Goal: Task Accomplishment & Management: Manage account settings

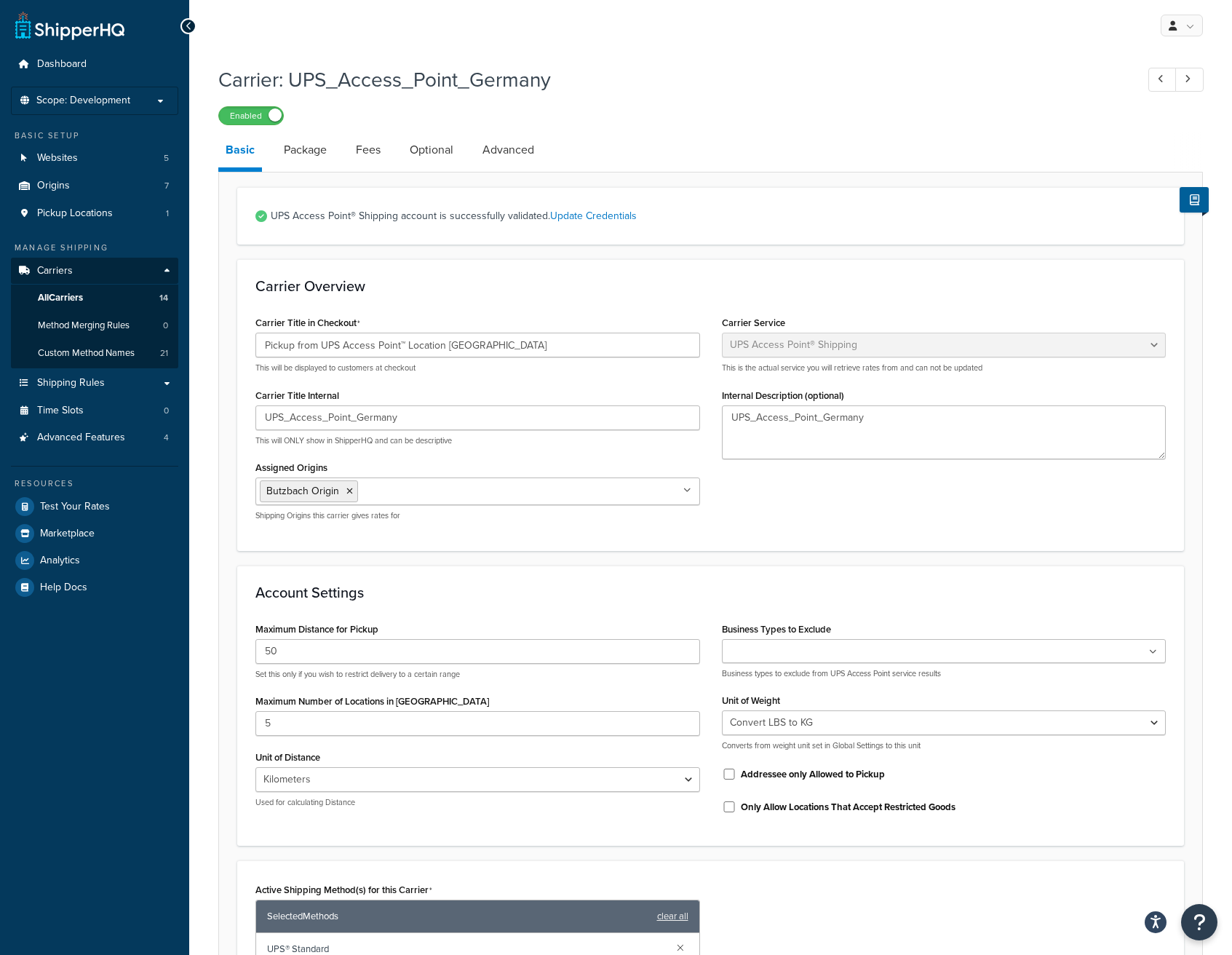
select select "accessPoint"
select select "KM"
select select "convert_lb_kg"
click at [60, 156] on span "Websites" at bounding box center [57, 158] width 41 height 13
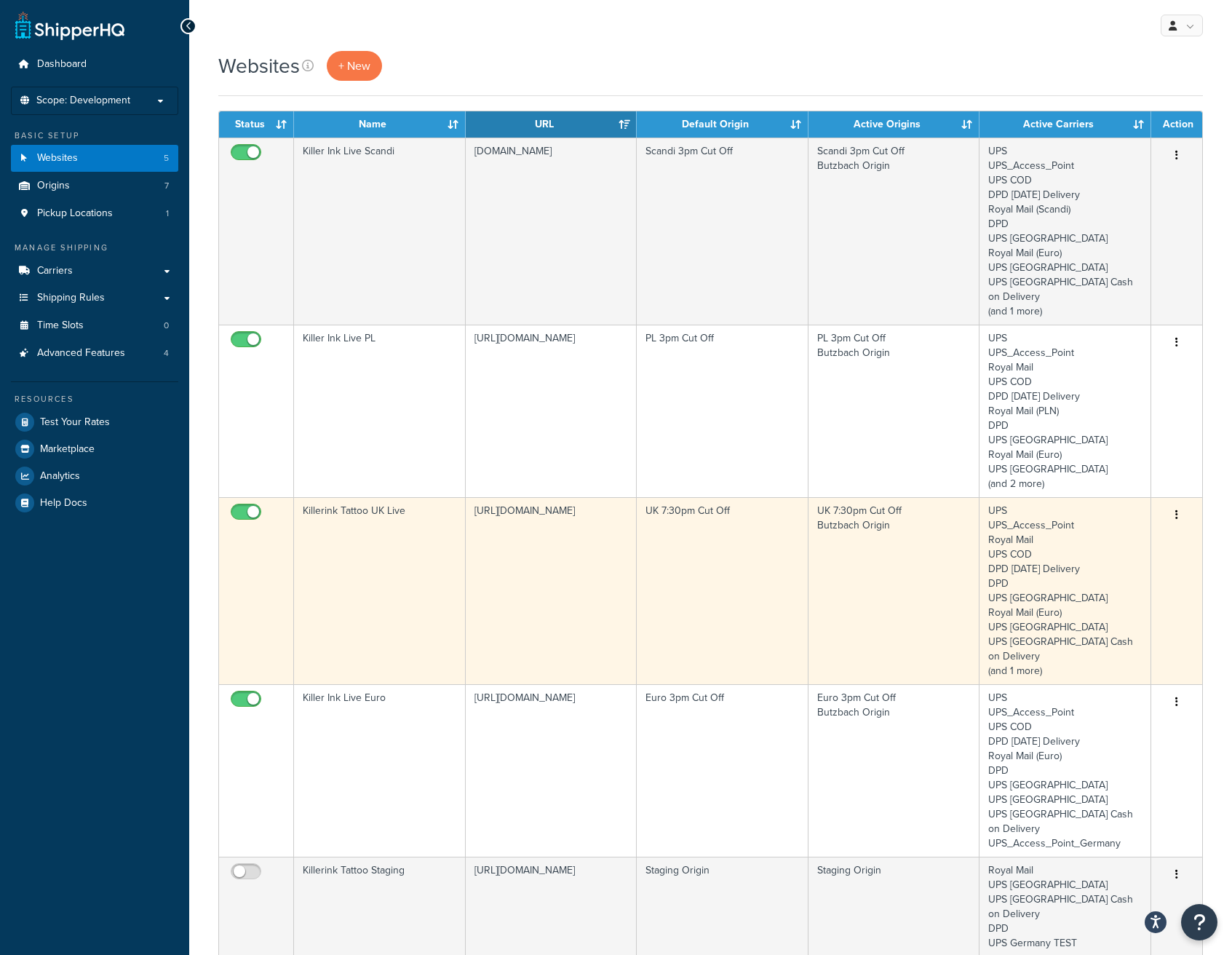
click at [1169, 504] on button "button" at bounding box center [1177, 515] width 21 height 24
click at [1132, 520] on link "Edit" at bounding box center [1118, 529] width 115 height 29
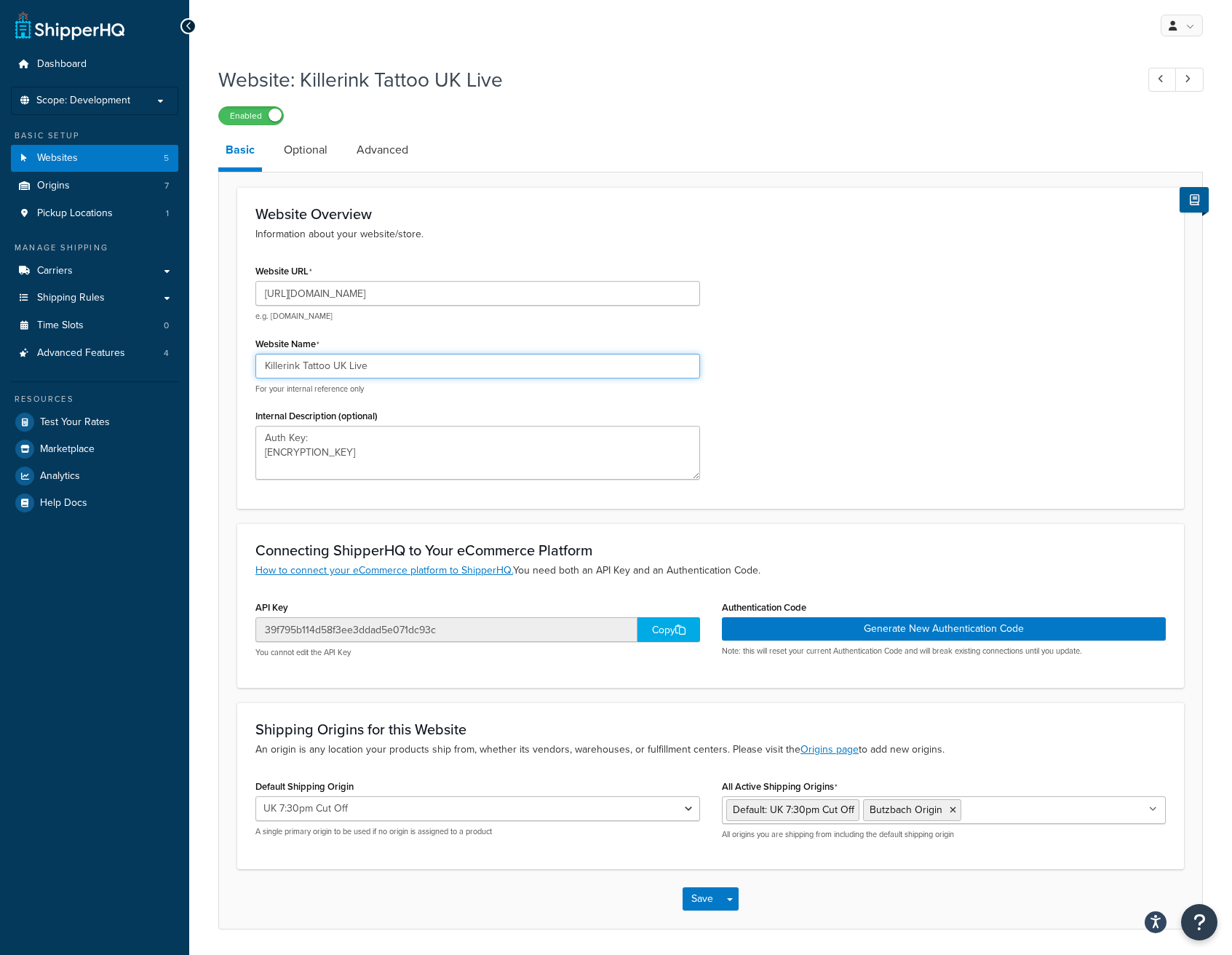
click at [361, 369] on input "Killerink Tattoo UK Live" at bounding box center [477, 367] width 445 height 25
type input "Killerink Tattoo [GEOGRAPHIC_DATA] Staging"
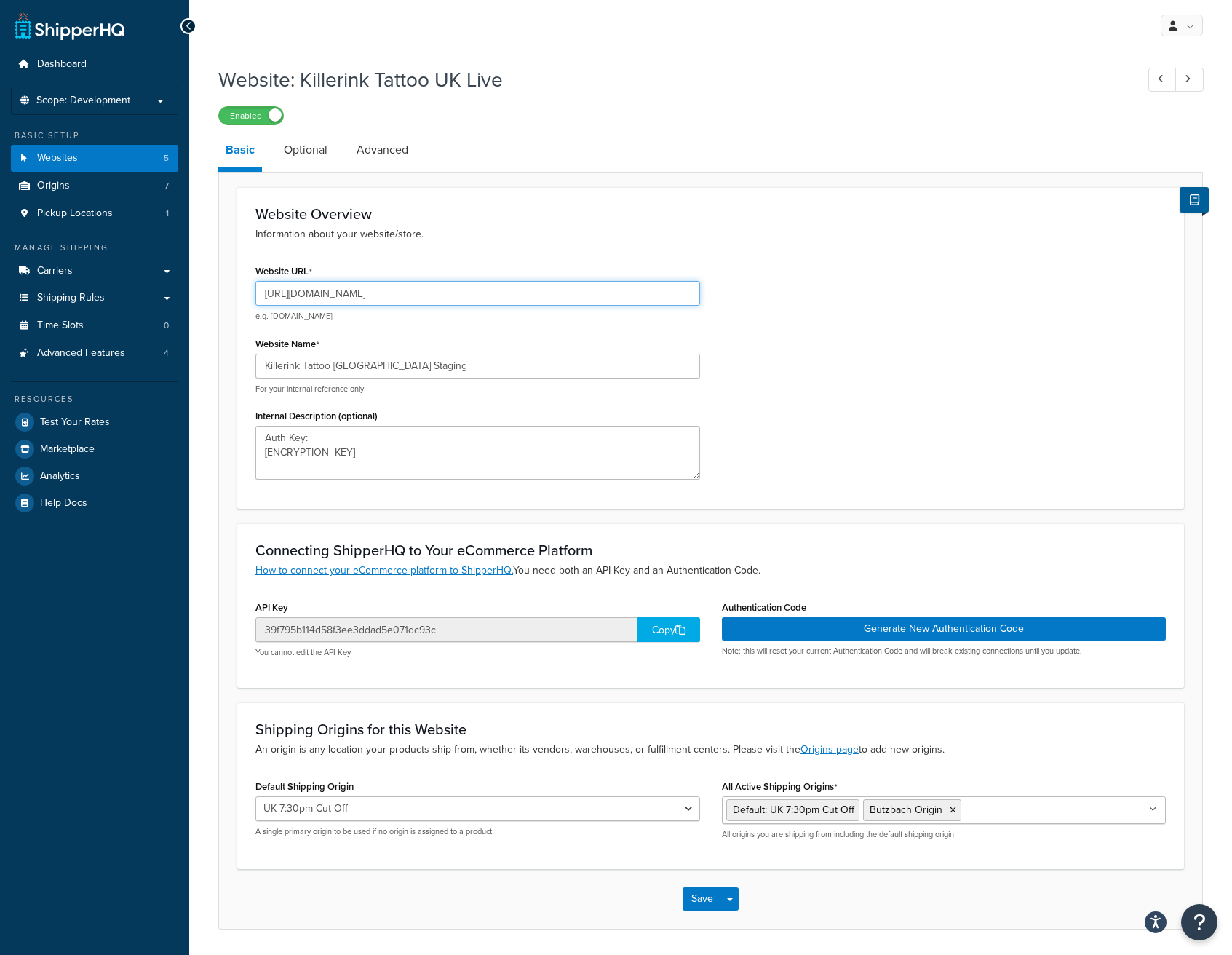
click at [310, 295] on input "https://www.killerinktattoo.co.uk" at bounding box center [477, 294] width 445 height 25
type input "[URL][DOMAIN_NAME]"
click at [700, 902] on button "Save" at bounding box center [702, 899] width 39 height 24
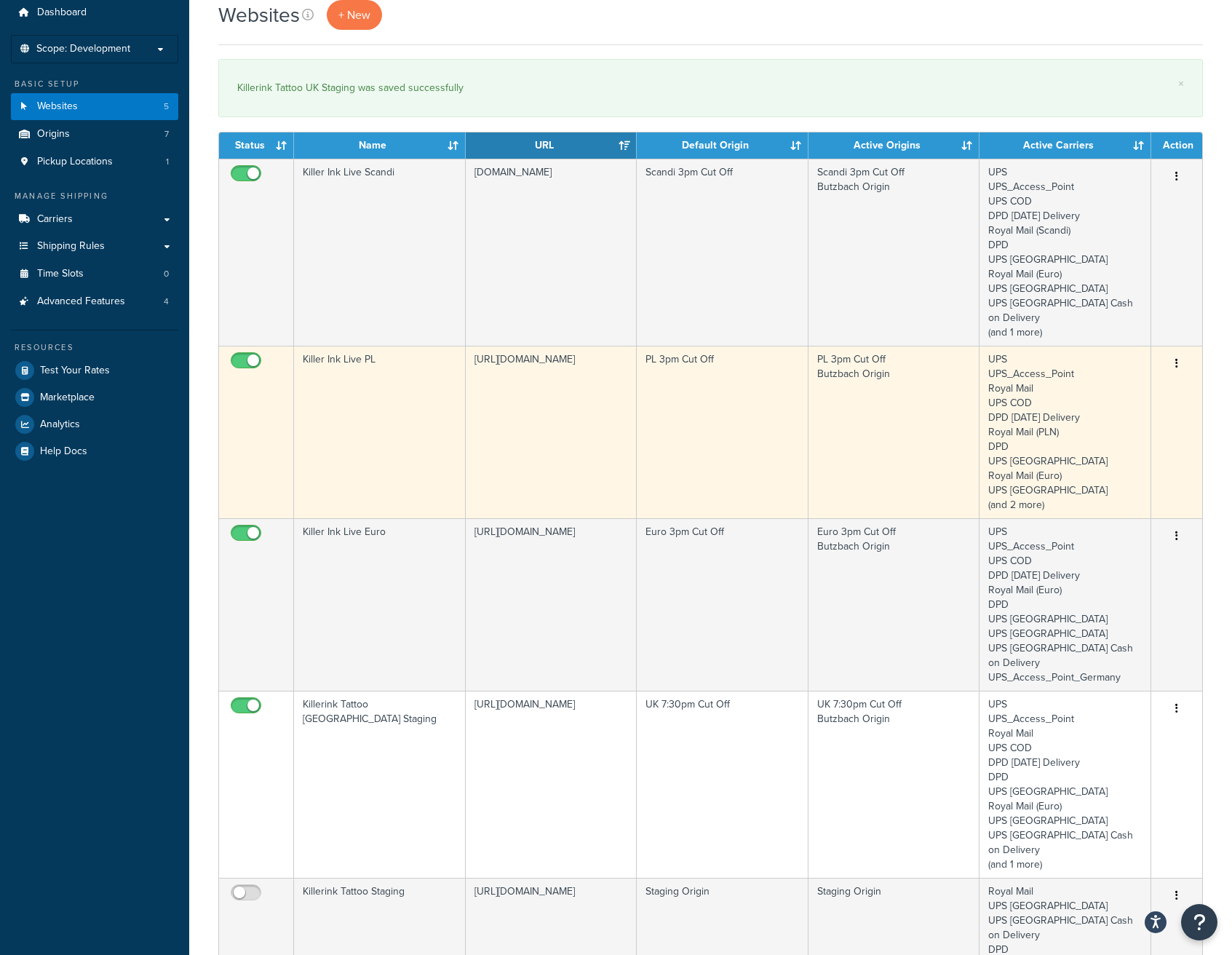
scroll to position [46, 0]
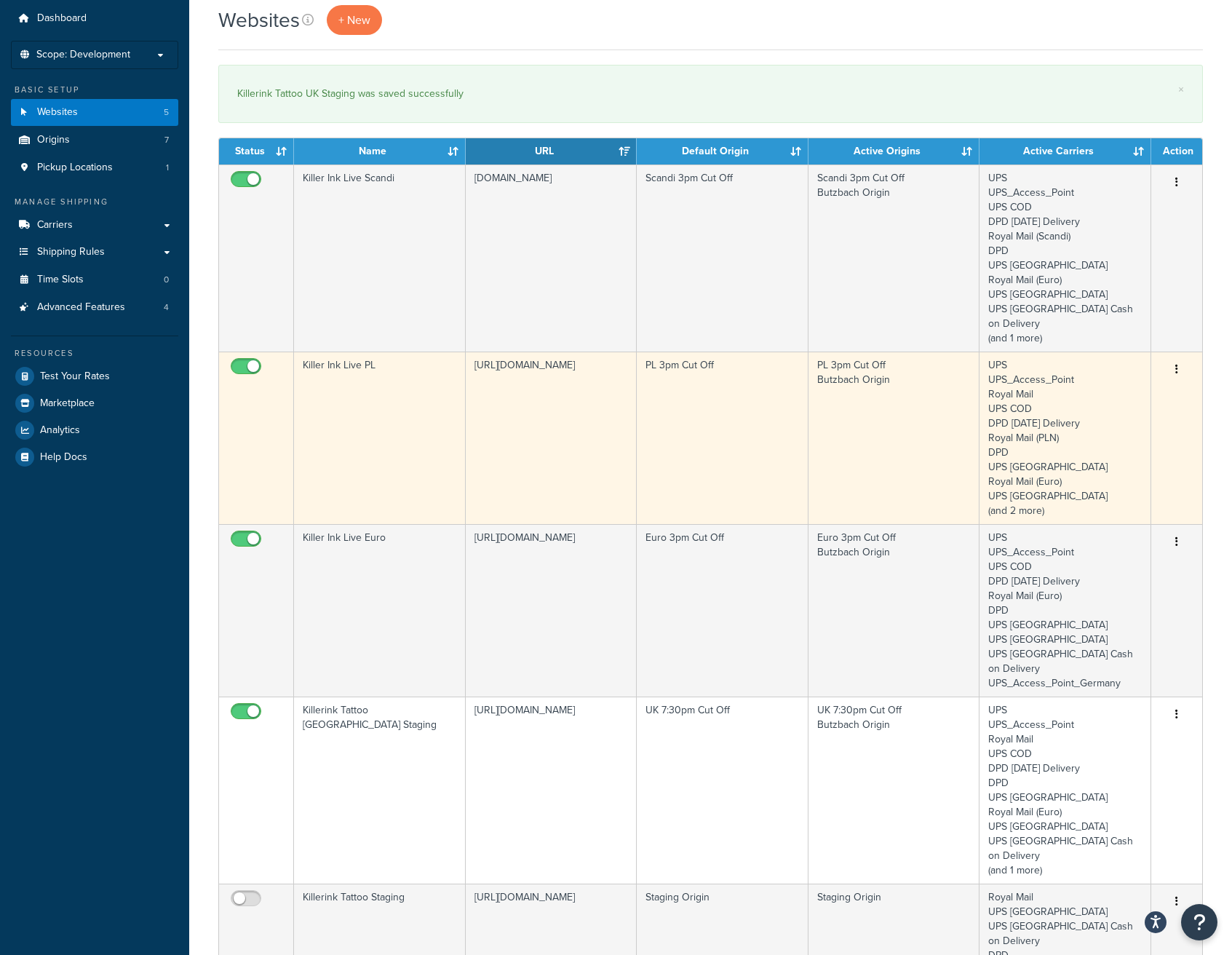
click at [1176, 364] on icon "button" at bounding box center [1177, 369] width 3 height 10
click at [1123, 383] on link "Edit" at bounding box center [1118, 383] width 115 height 29
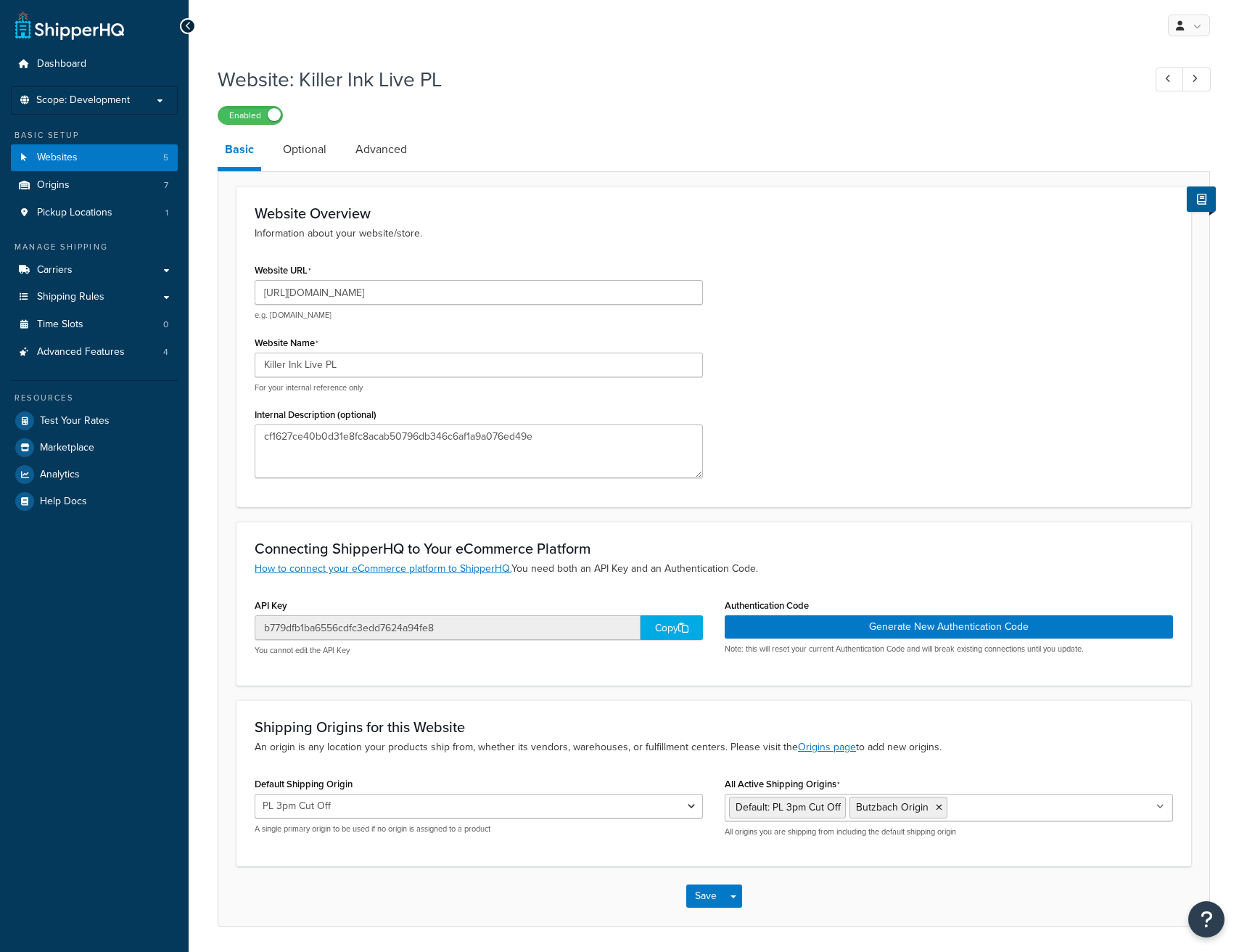
select select "158325"
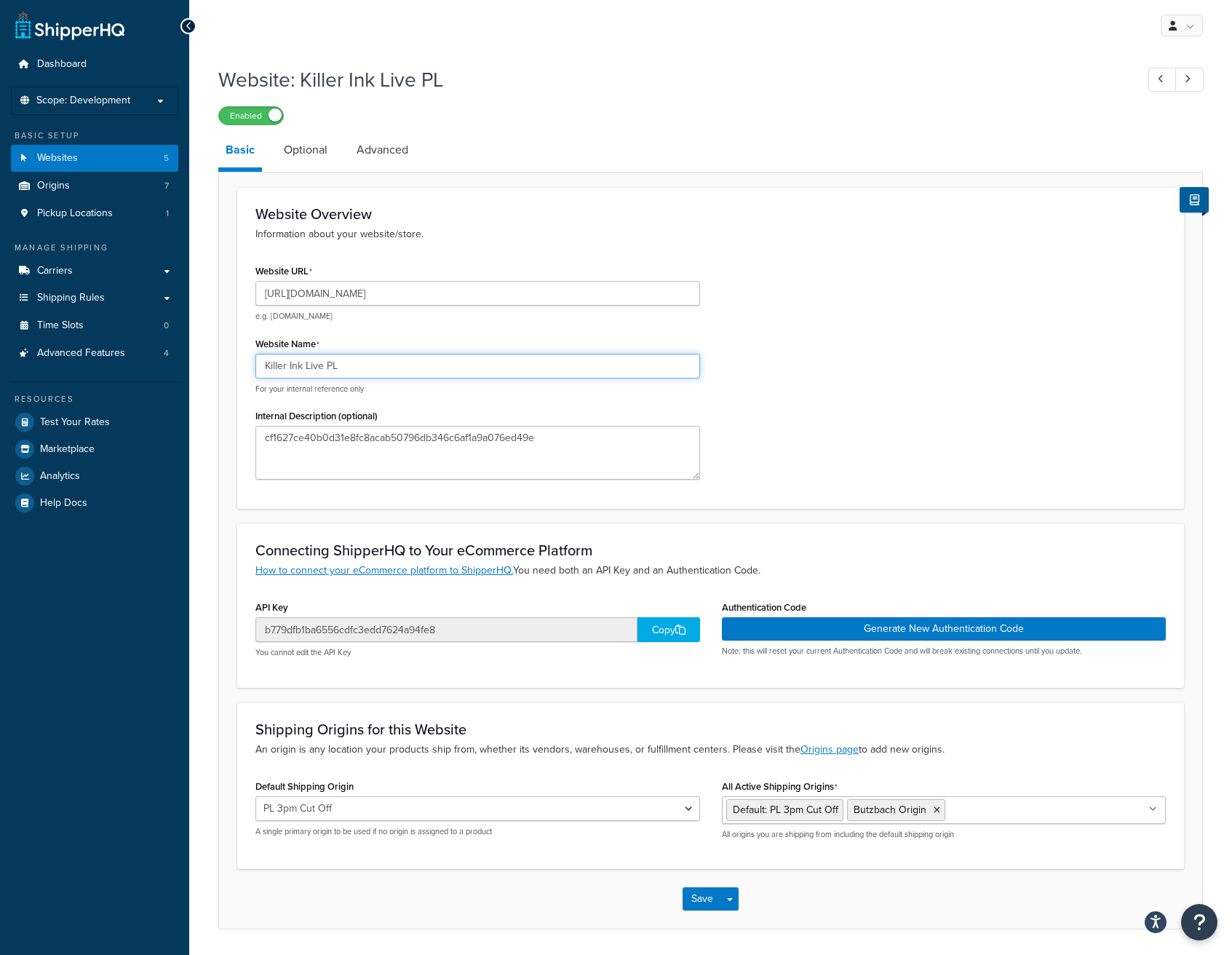
click at [310, 361] on input "Killer Ink Live PL" at bounding box center [477, 367] width 445 height 25
type input "Killer Ink Staging PL"
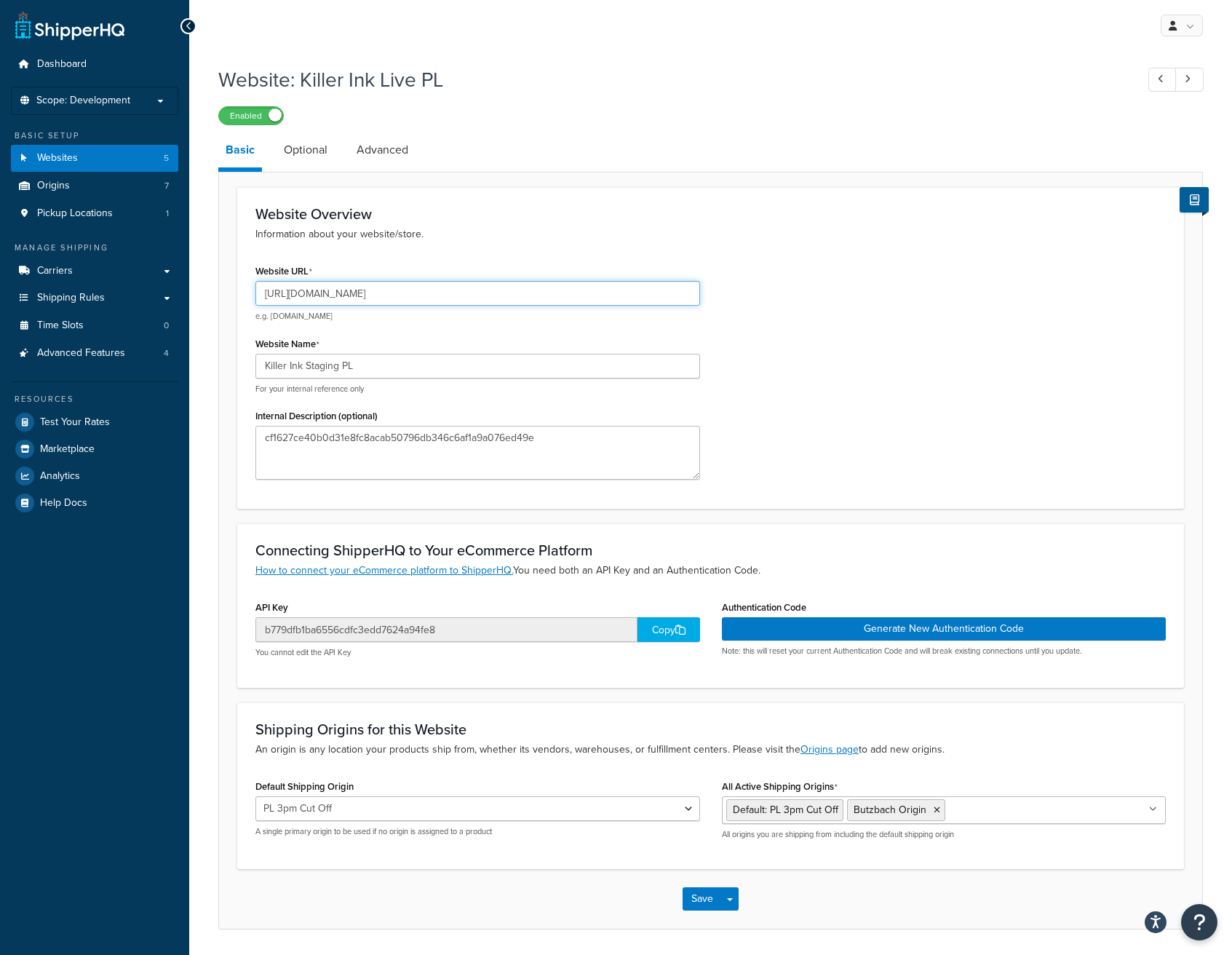
click at [308, 294] on input "https://www.killerinktattoo.pl" at bounding box center [477, 294] width 445 height 25
click at [309, 294] on input "https://www.killerinktattoo.pl" at bounding box center [477, 294] width 445 height 25
type input "[URL][DOMAIN_NAME]"
click at [695, 892] on button "Save" at bounding box center [702, 899] width 39 height 24
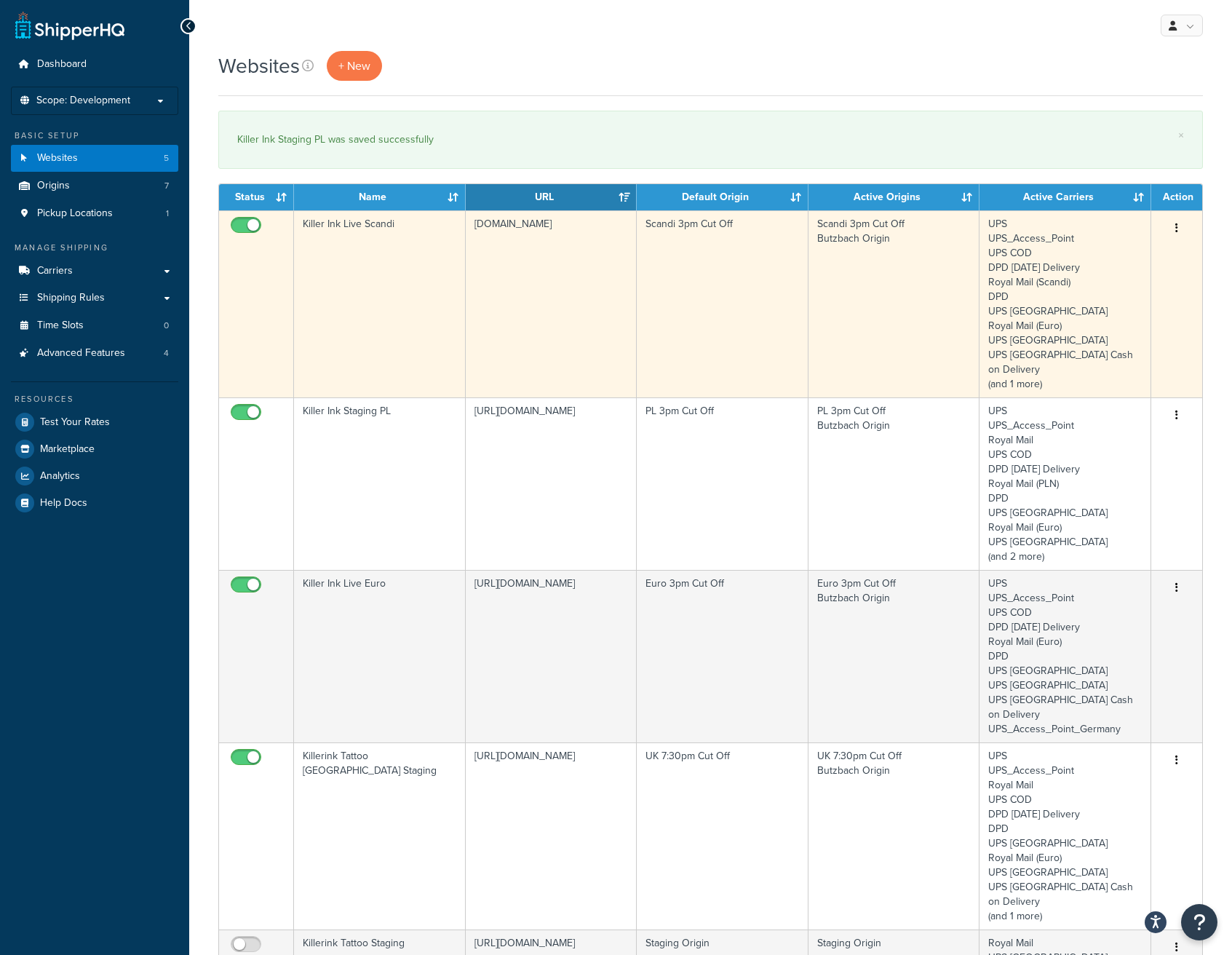
click at [1173, 226] on button "button" at bounding box center [1177, 229] width 21 height 24
click at [1110, 259] on link "Edit" at bounding box center [1118, 257] width 115 height 29
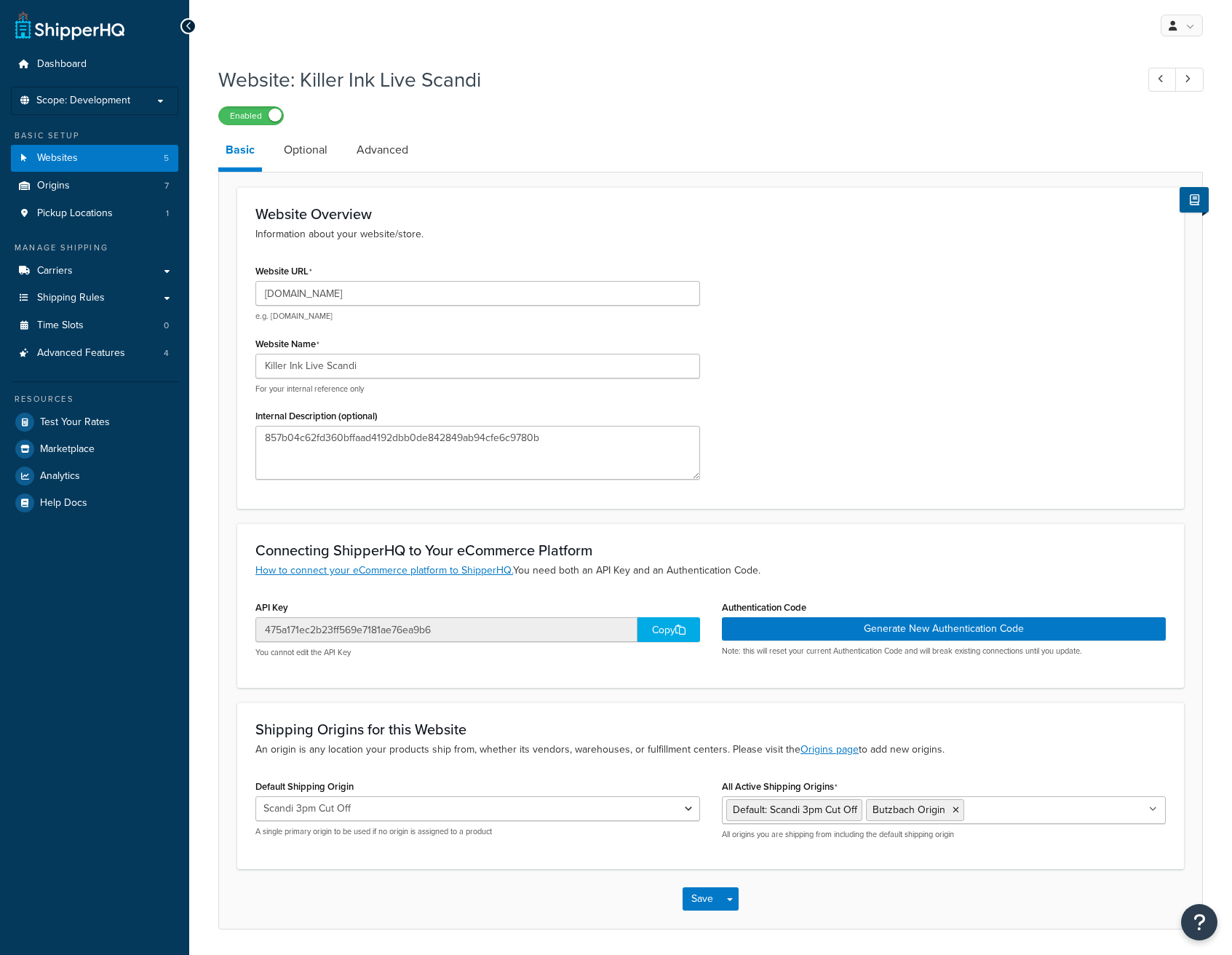
select select "158324"
click at [267, 290] on input "[DOMAIN_NAME]" at bounding box center [477, 294] width 445 height 25
type input "[URL][DOMAIN_NAME]"
click at [691, 902] on button "Save" at bounding box center [702, 899] width 39 height 24
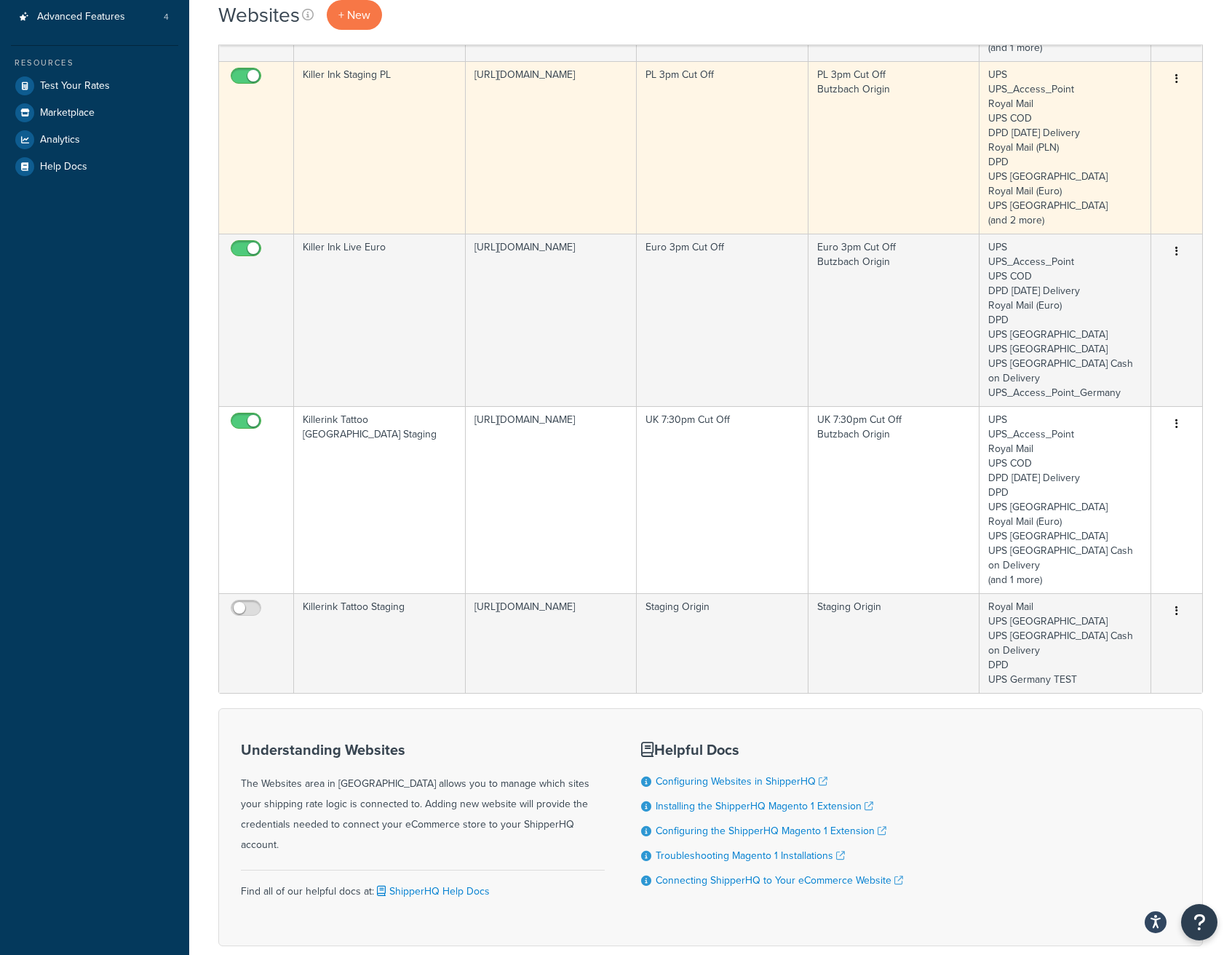
scroll to position [153, 0]
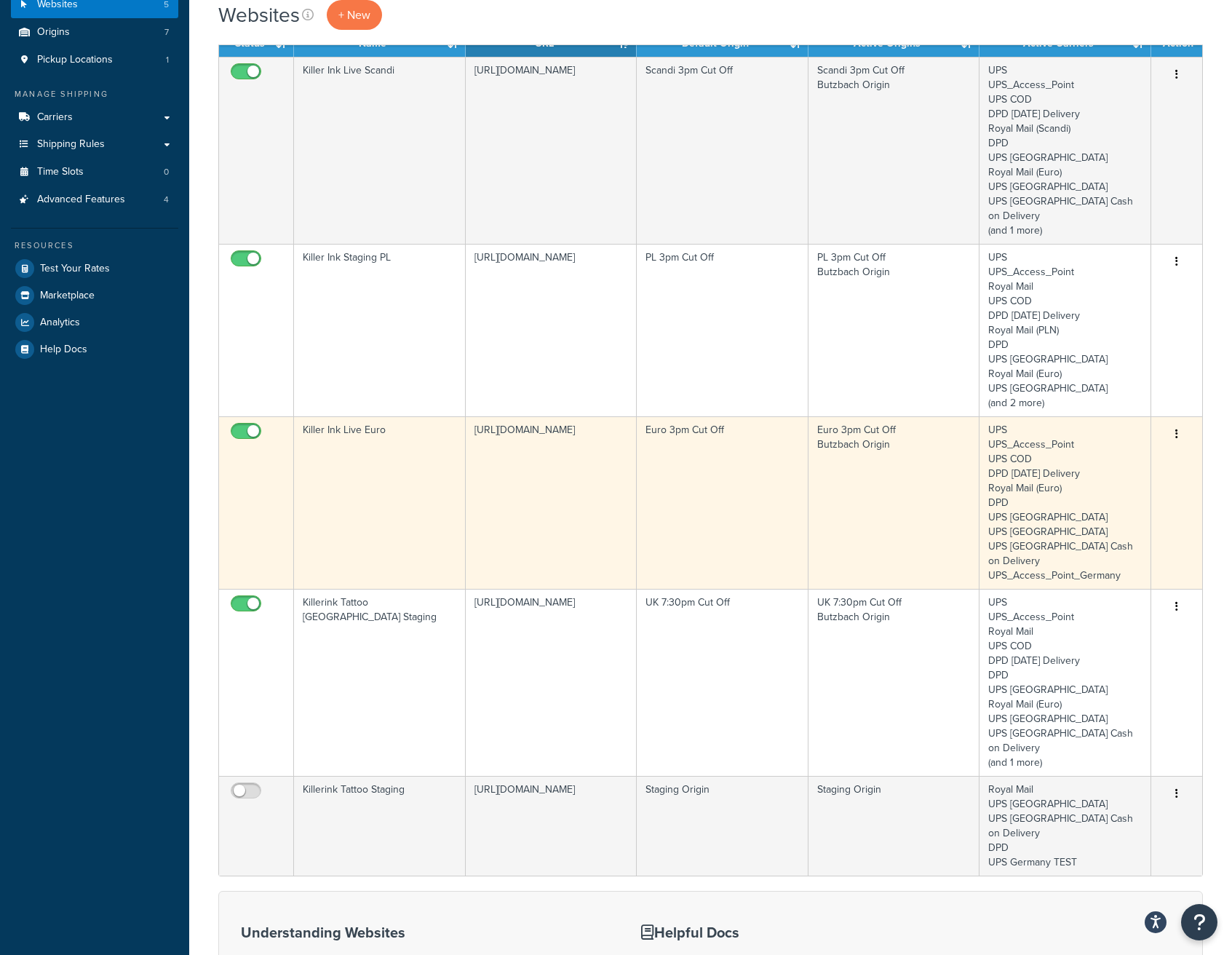
click at [1175, 423] on button "button" at bounding box center [1177, 434] width 21 height 24
click at [1130, 449] on link "Edit" at bounding box center [1118, 448] width 115 height 29
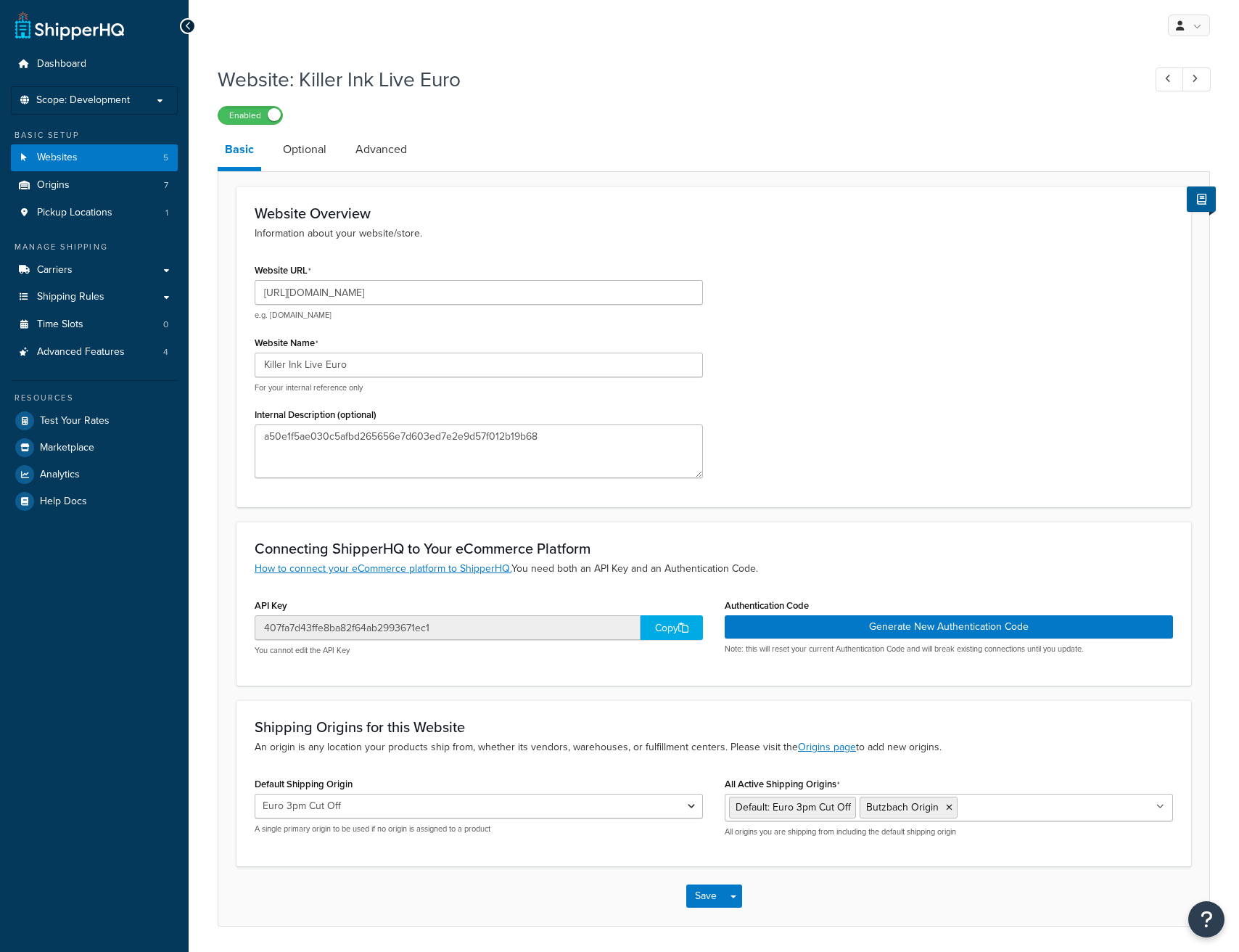
select select "158323"
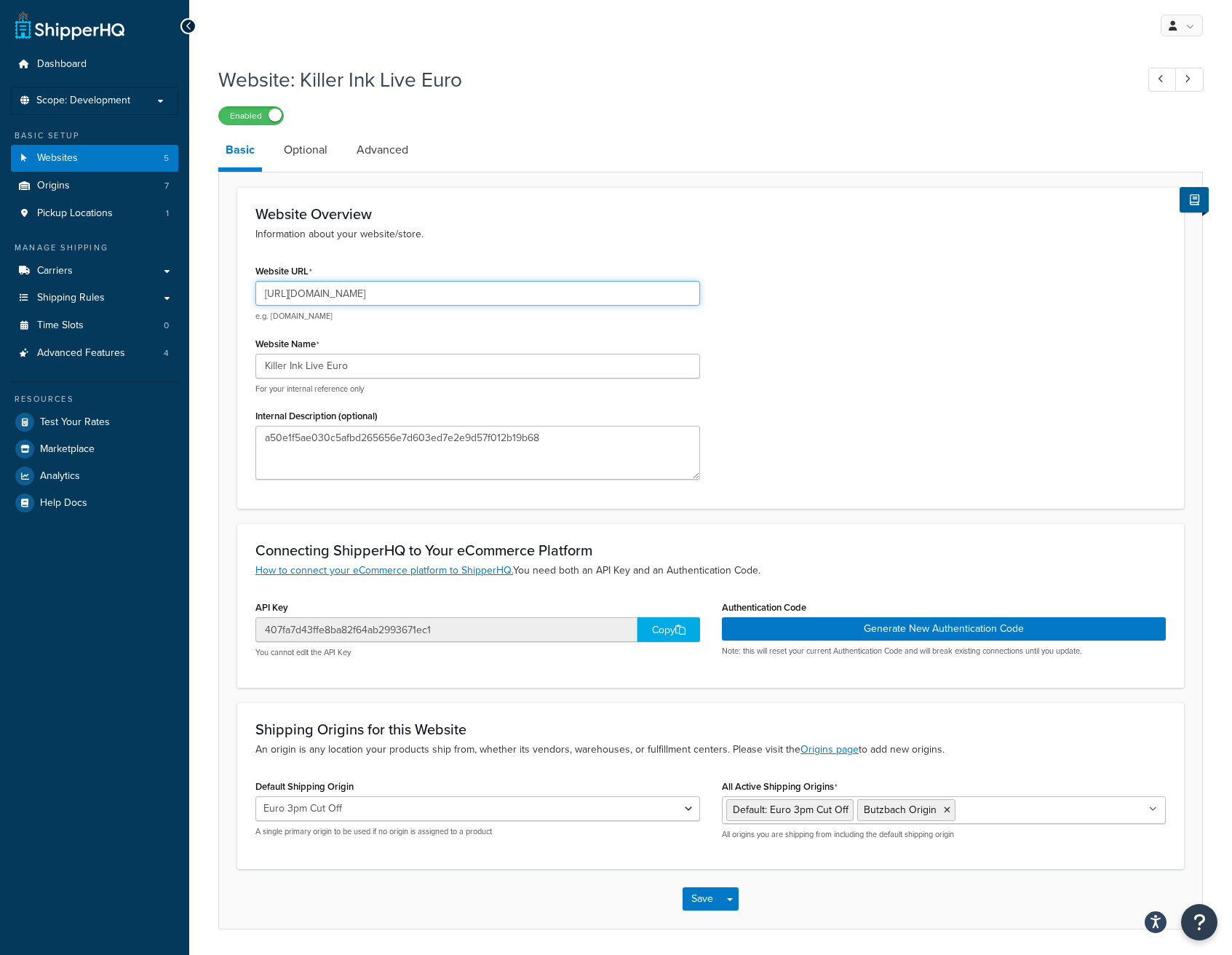
click at [478, 295] on input "https://stagingm2.killerinktattoo.es" at bounding box center [477, 294] width 445 height 25
type input "[URL][DOMAIN_NAME]"
click at [708, 897] on button "Save" at bounding box center [702, 899] width 39 height 24
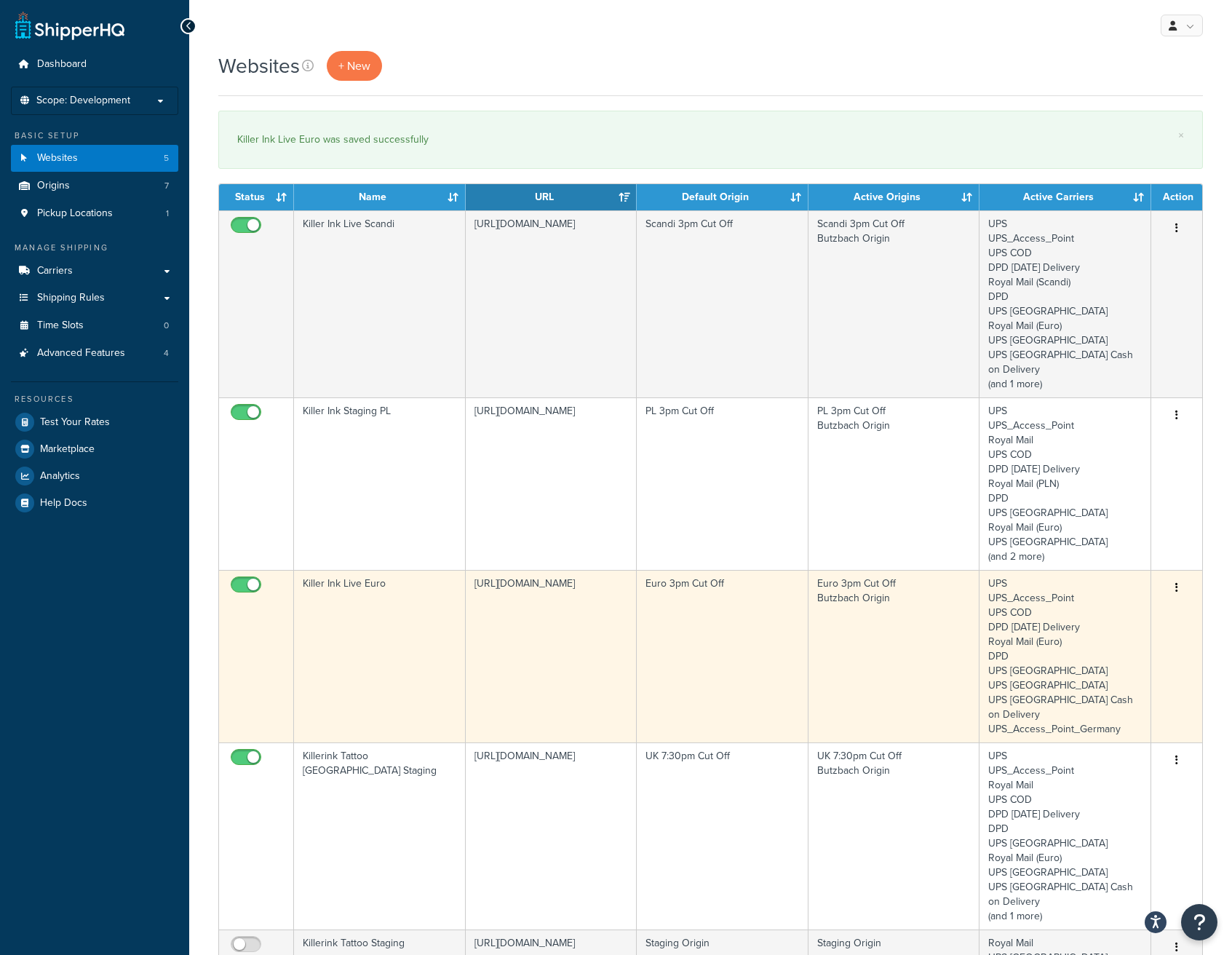
click at [1180, 576] on button "button" at bounding box center [1177, 588] width 21 height 24
click at [1116, 594] on link "Edit" at bounding box center [1118, 602] width 115 height 29
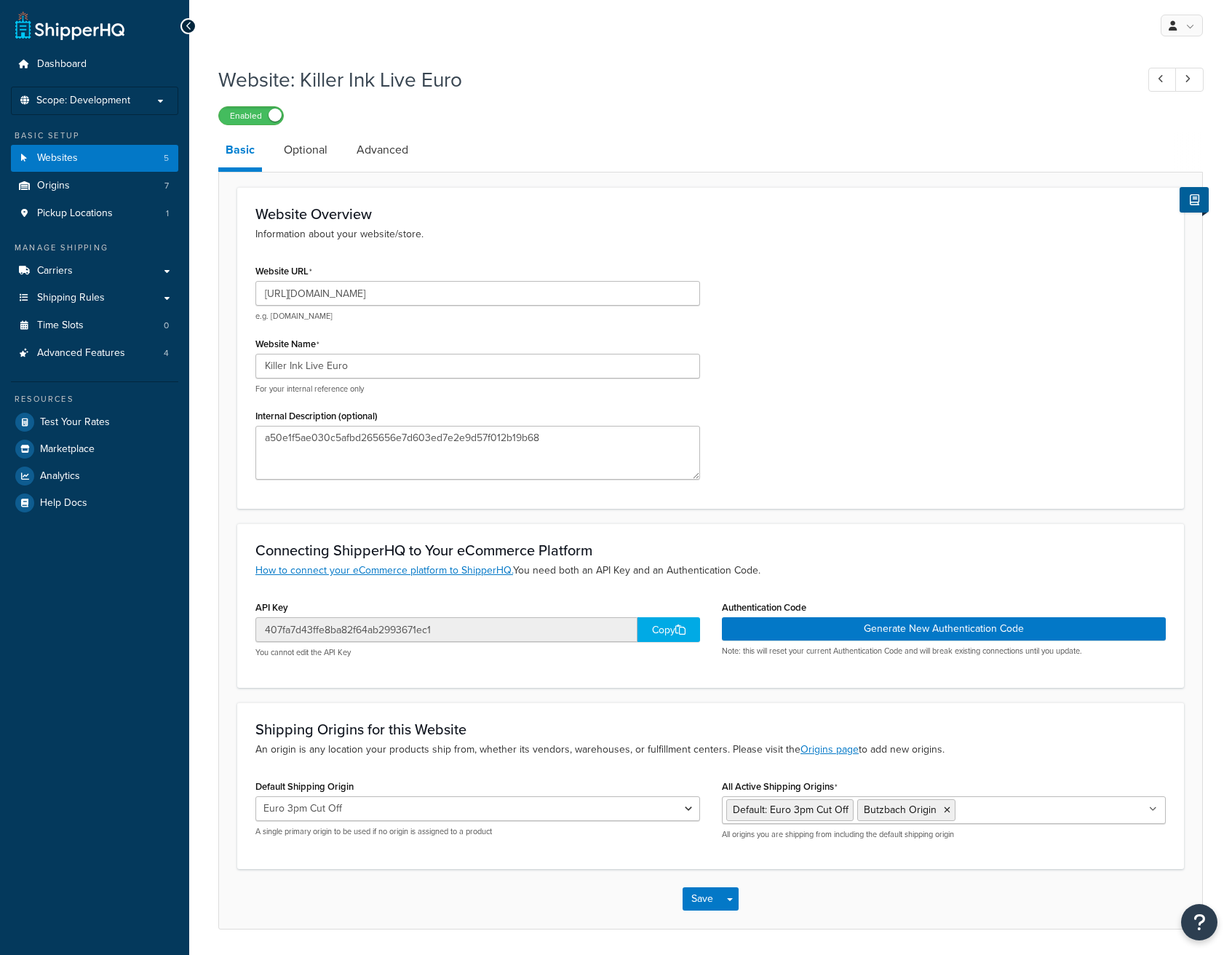
select select "158323"
click at [312, 367] on input "Killer Ink Live Euro" at bounding box center [477, 367] width 445 height 25
type input "Killer Ink Staging Euro"
click at [714, 899] on button "Save" at bounding box center [702, 899] width 39 height 24
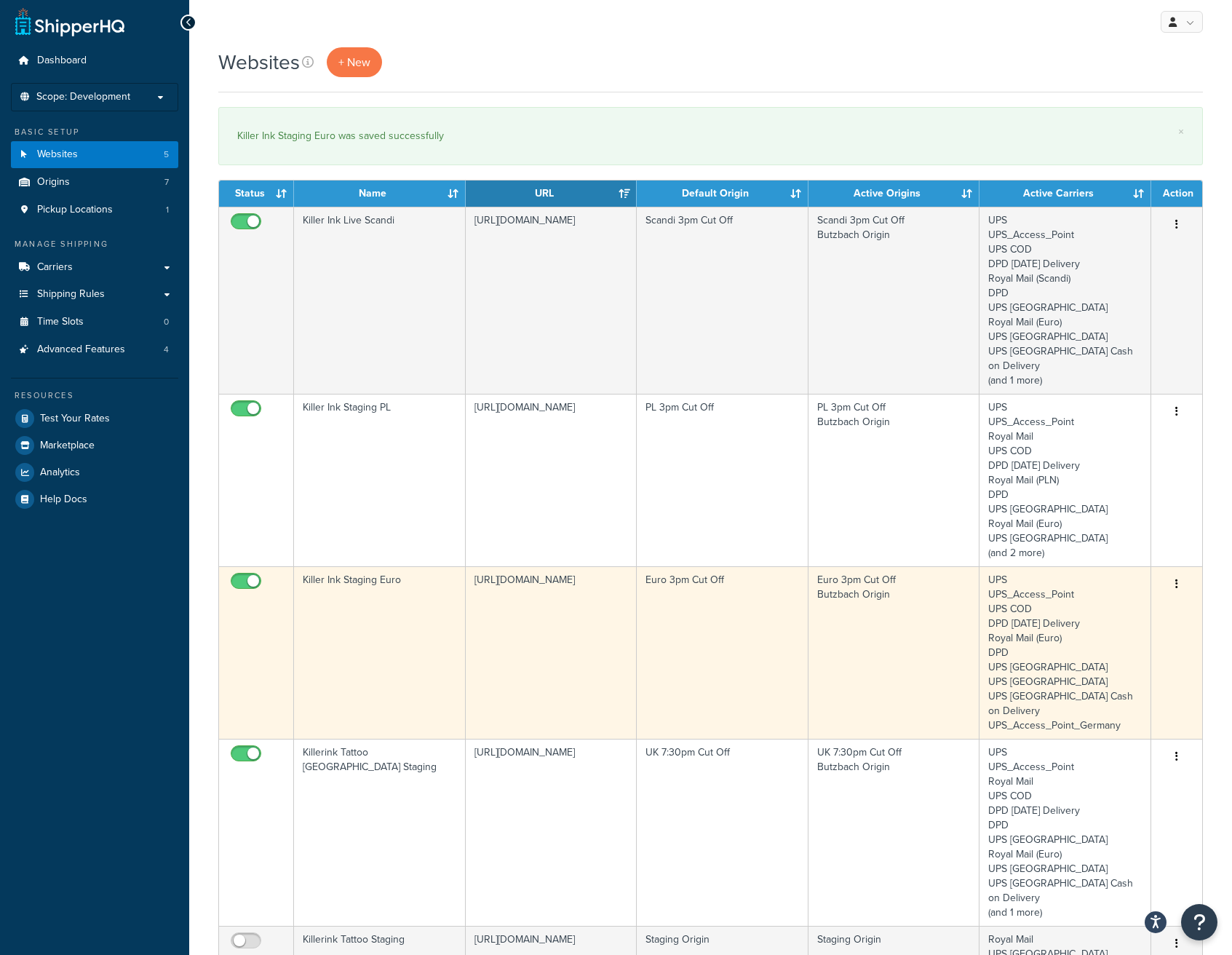
scroll to position [8, 0]
